Goal: Task Accomplishment & Management: Use online tool/utility

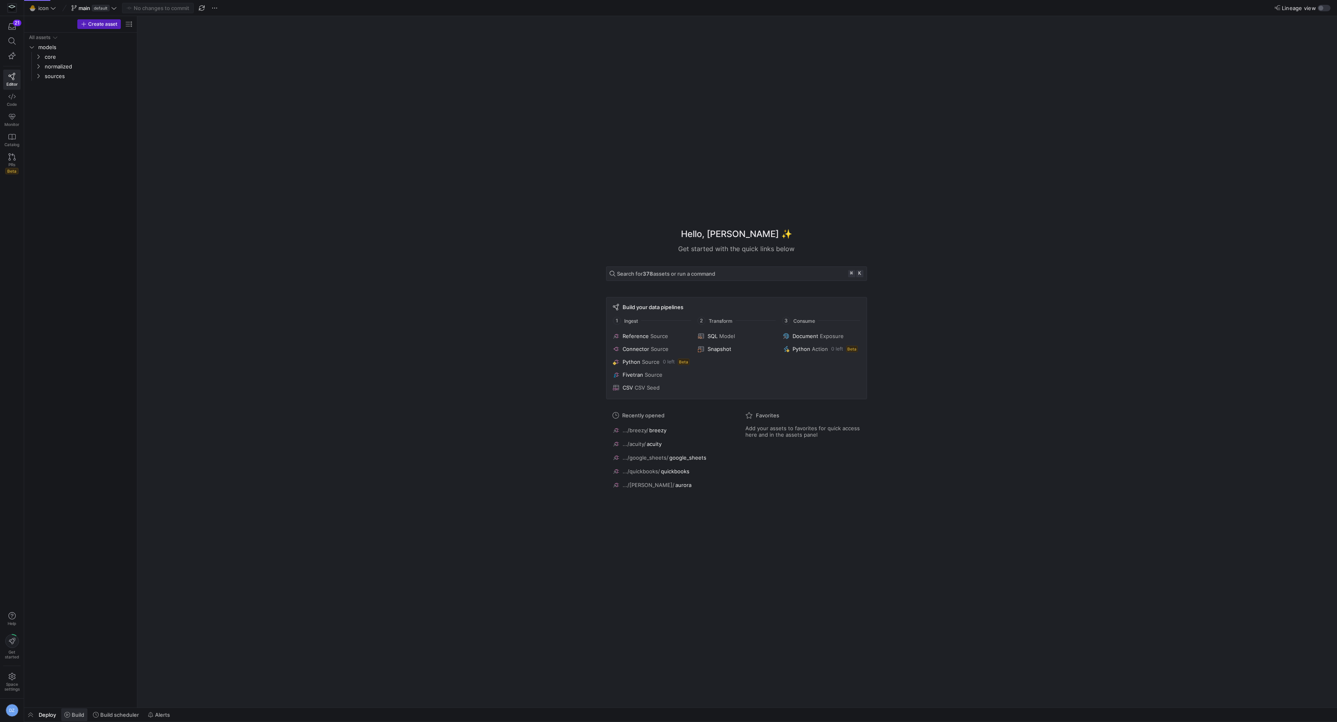
click at [81, 716] on span "Build" at bounding box center [78, 715] width 12 height 6
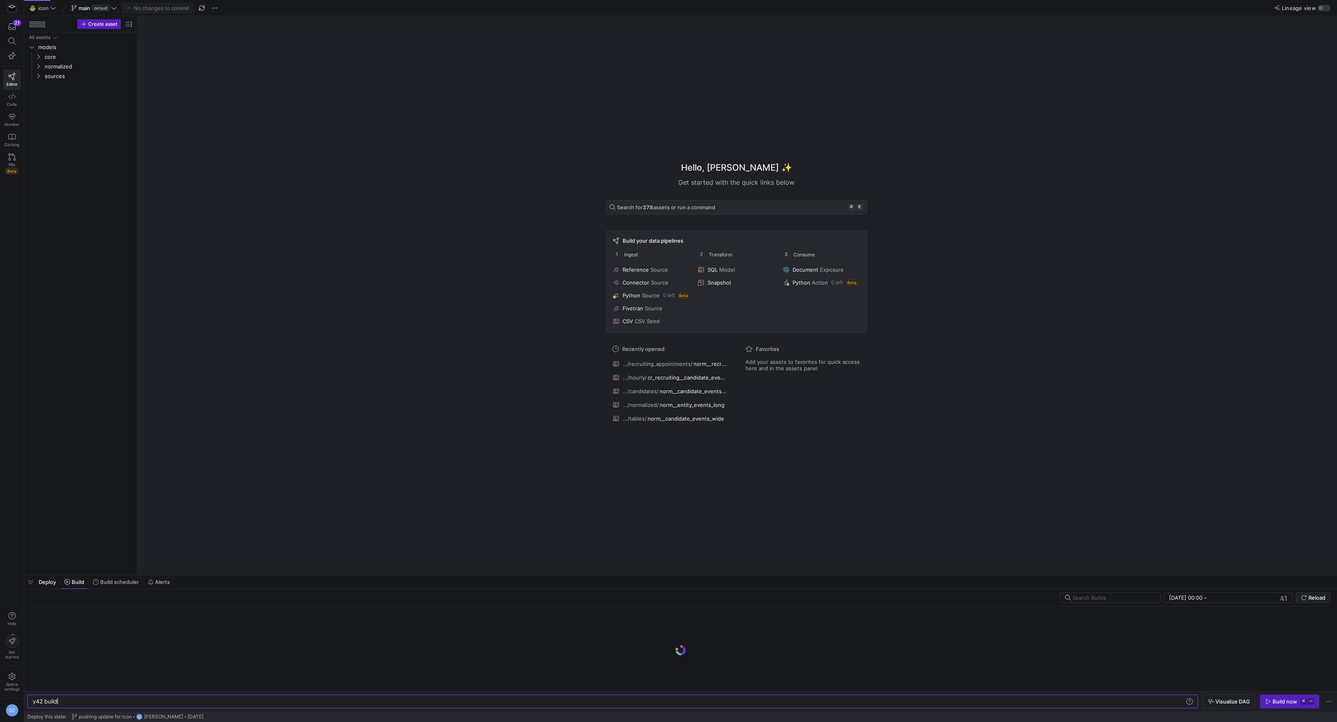
scroll to position [0, 24]
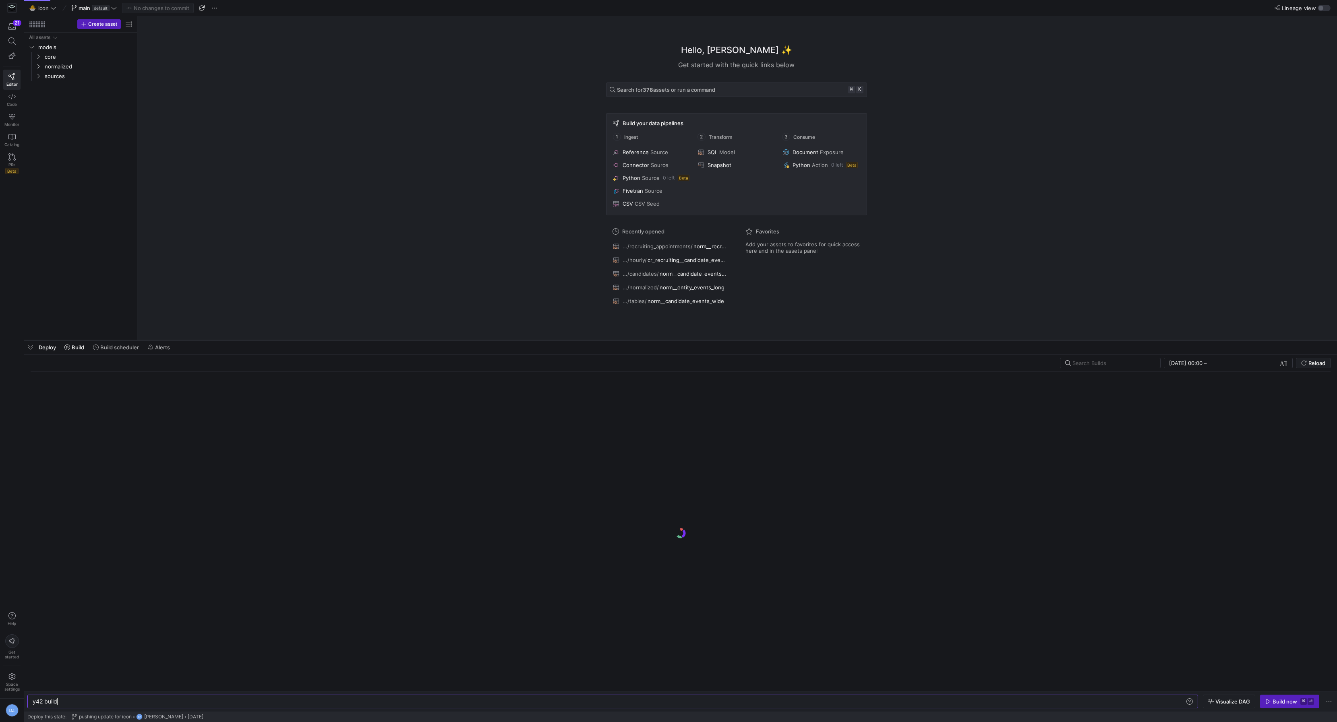
drag, startPoint x: 371, startPoint y: 575, endPoint x: 373, endPoint y: 341, distance: 234.7
click at [373, 341] on div at bounding box center [680, 340] width 1313 height 3
click at [362, 267] on div "Hello, [PERSON_NAME] ✨ Get started with the quick links below Search for 378 as…" at bounding box center [736, 178] width 1191 height 324
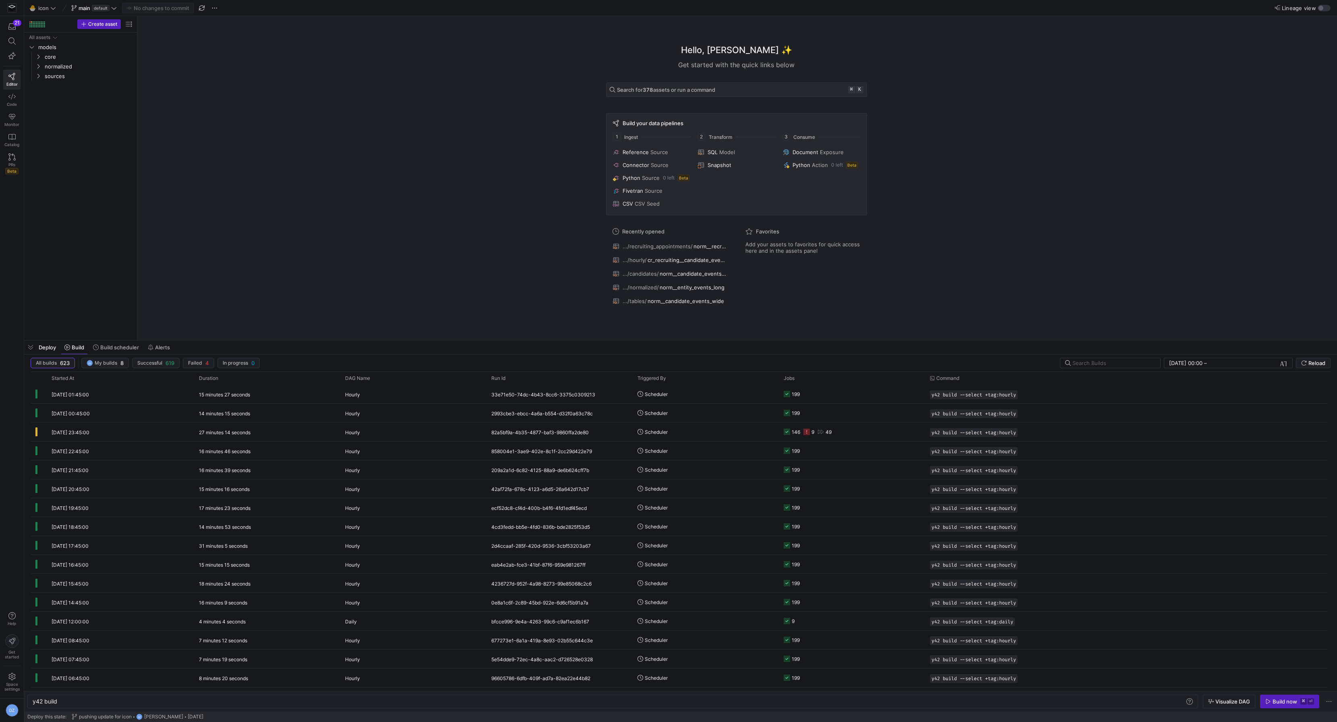
click at [361, 268] on div "Hello, [PERSON_NAME] ✨ Get started with the quick links below Search for 378 as…" at bounding box center [736, 178] width 1191 height 324
click at [1016, 392] on span "button" at bounding box center [1012, 395] width 8 height 8
click at [313, 699] on div "y42 build" at bounding box center [609, 702] width 1153 height 6
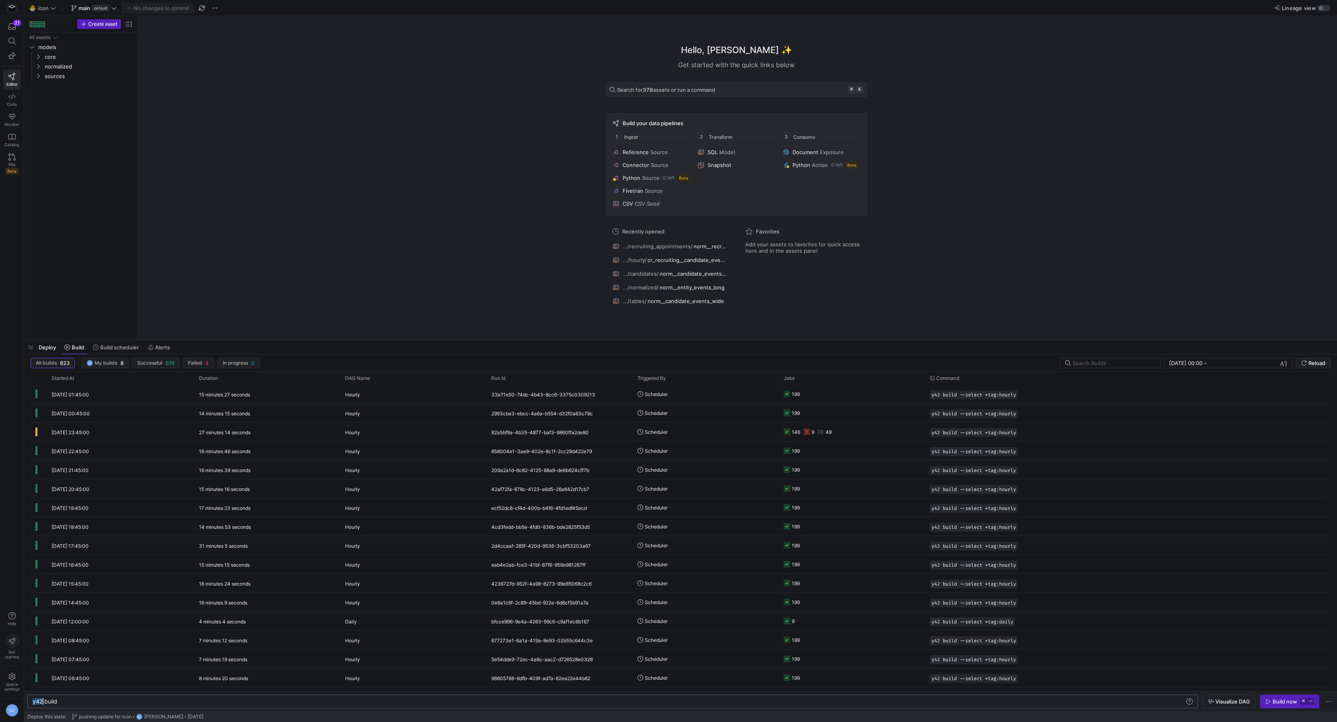
click at [313, 699] on div "y42 build" at bounding box center [609, 702] width 1153 height 6
type textarea "y42 build --select +tag:hourly"
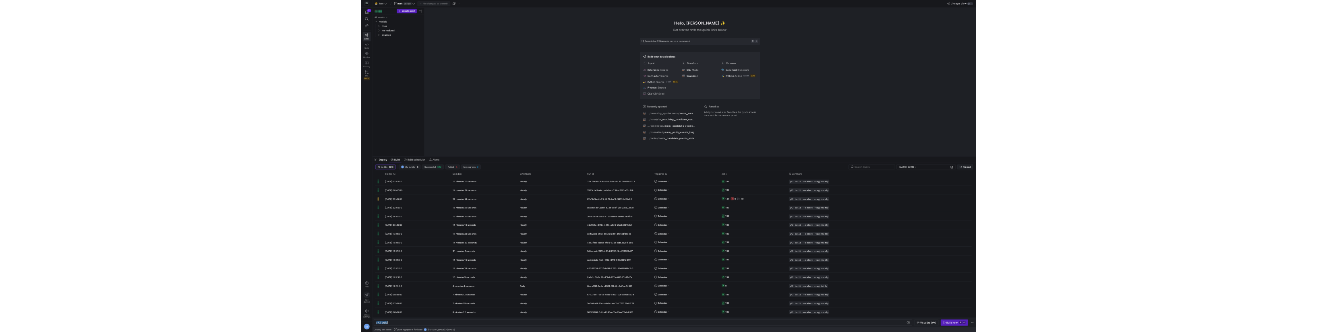
scroll to position [0, 79]
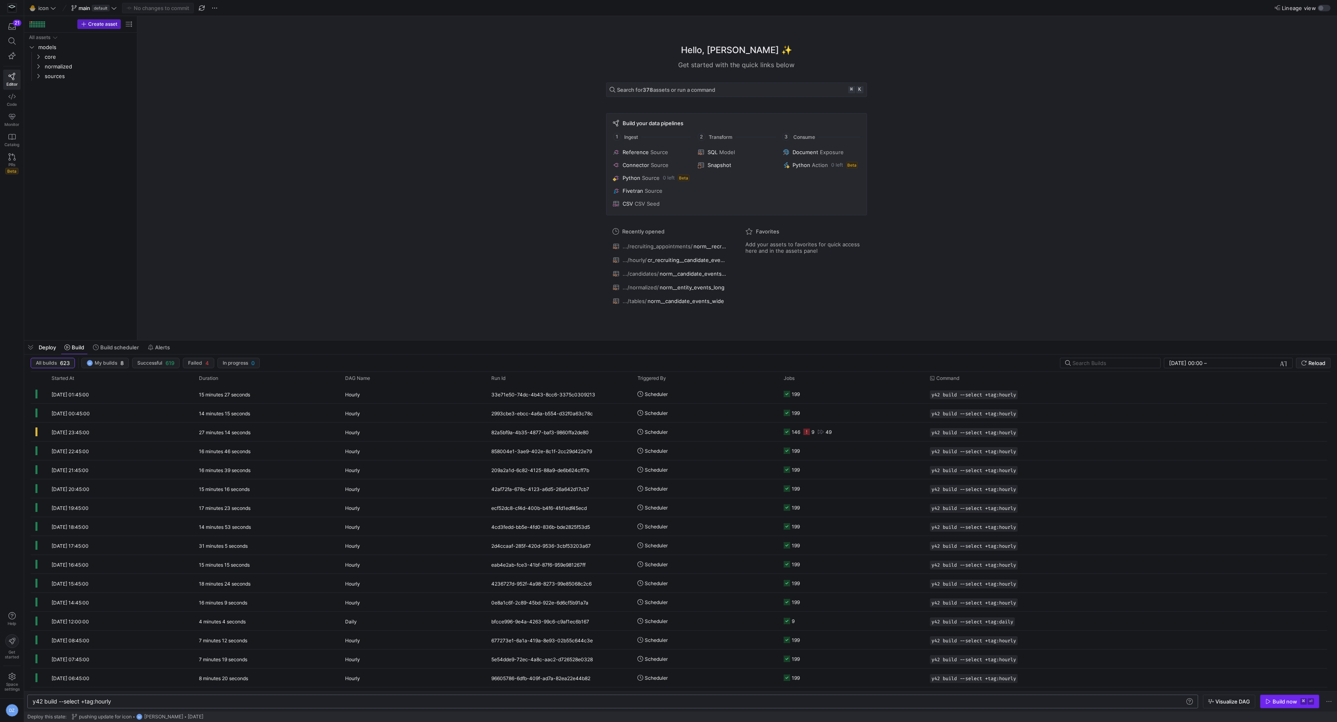
click at [1276, 700] on div "Build now" at bounding box center [1284, 702] width 25 height 6
click at [1315, 360] on span "Reload" at bounding box center [1316, 363] width 17 height 6
click at [231, 218] on div "Hello, [PERSON_NAME] ✨ Get started with the quick links below Search for 378 as…" at bounding box center [736, 178] width 1191 height 324
click at [1313, 360] on span "Reload" at bounding box center [1316, 363] width 17 height 6
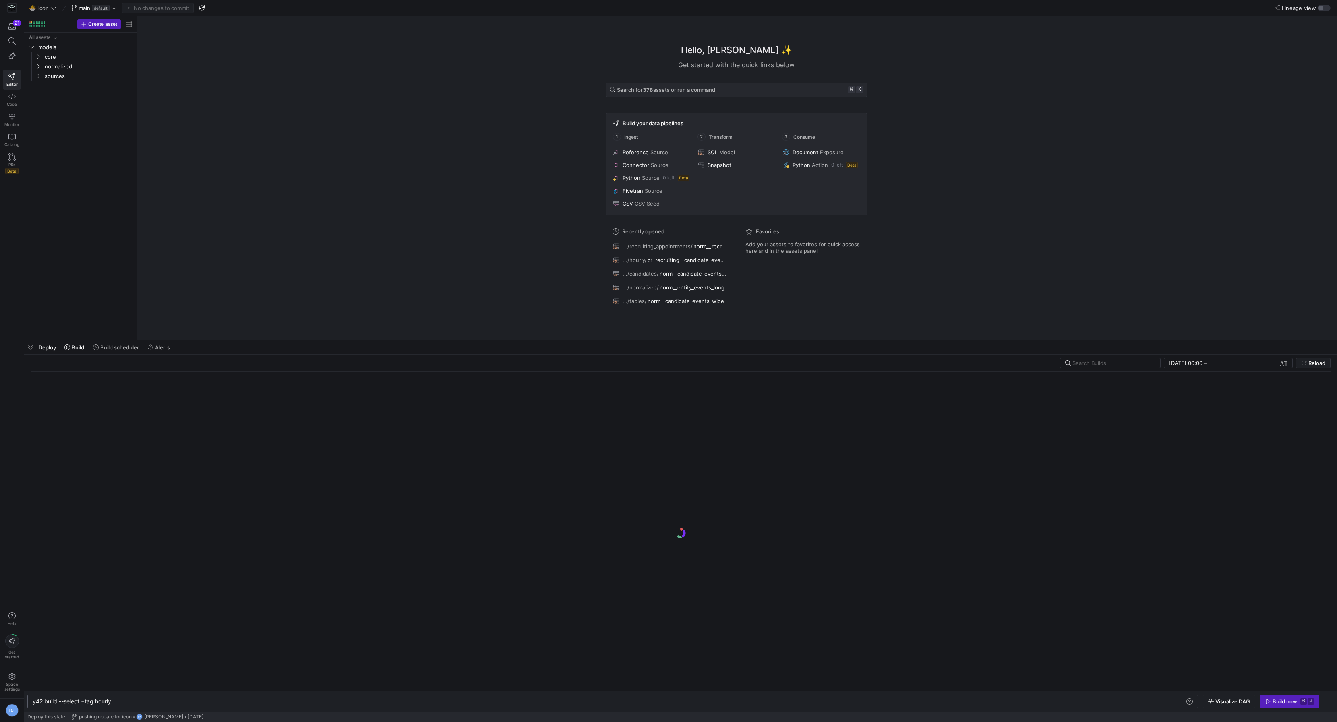
click at [317, 240] on div "Hello, [PERSON_NAME] ✨ Get started with the quick links below Search for 378 as…" at bounding box center [736, 178] width 1191 height 324
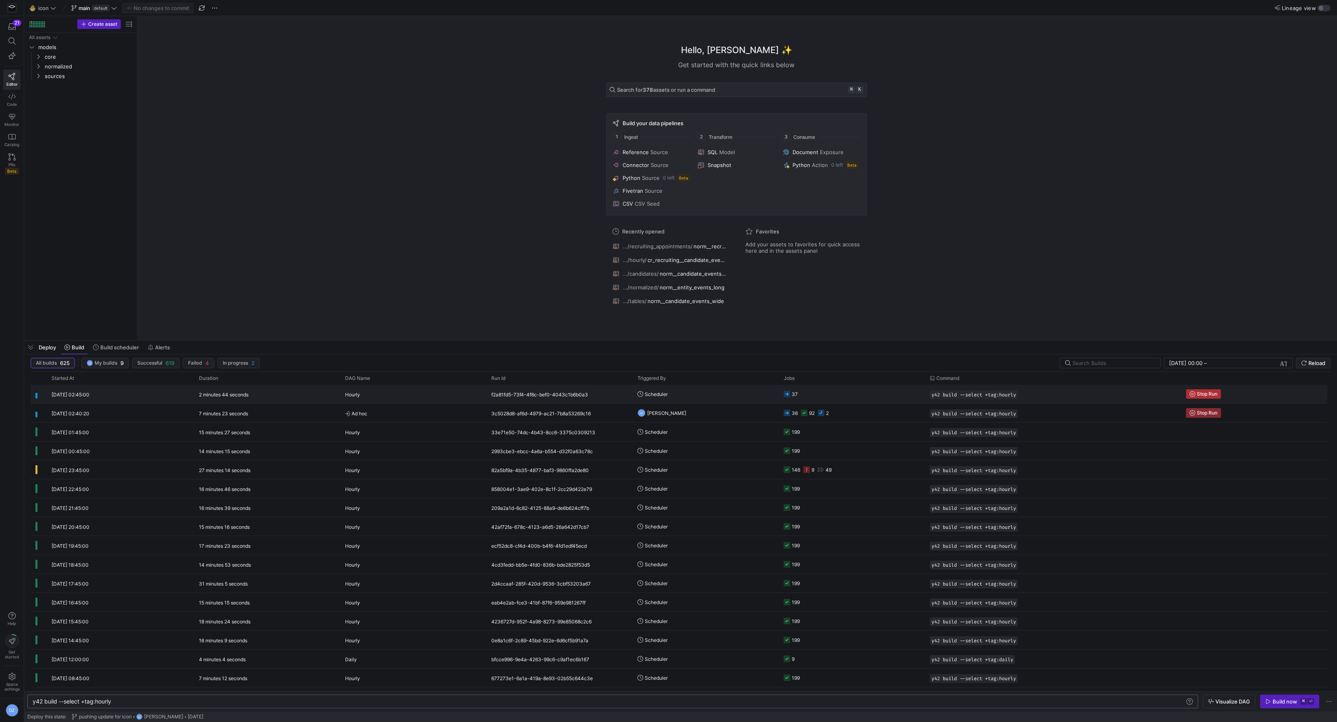
click at [1205, 395] on span "Stop Run" at bounding box center [1207, 394] width 21 height 6
click at [1002, 256] on div "Hello, [PERSON_NAME] ✨ Get started with the quick links below Search for 378 as…" at bounding box center [736, 178] width 1191 height 324
click at [352, 200] on div "Hello, [PERSON_NAME] ✨ Get started with the quick links below Search for 378 as…" at bounding box center [736, 178] width 1191 height 324
click at [321, 257] on div "Hello, [PERSON_NAME] ✨ Get started with the quick links below Search for 378 as…" at bounding box center [736, 178] width 1191 height 324
click at [1317, 360] on span "Reload" at bounding box center [1316, 363] width 17 height 6
